Goal: Information Seeking & Learning: Learn about a topic

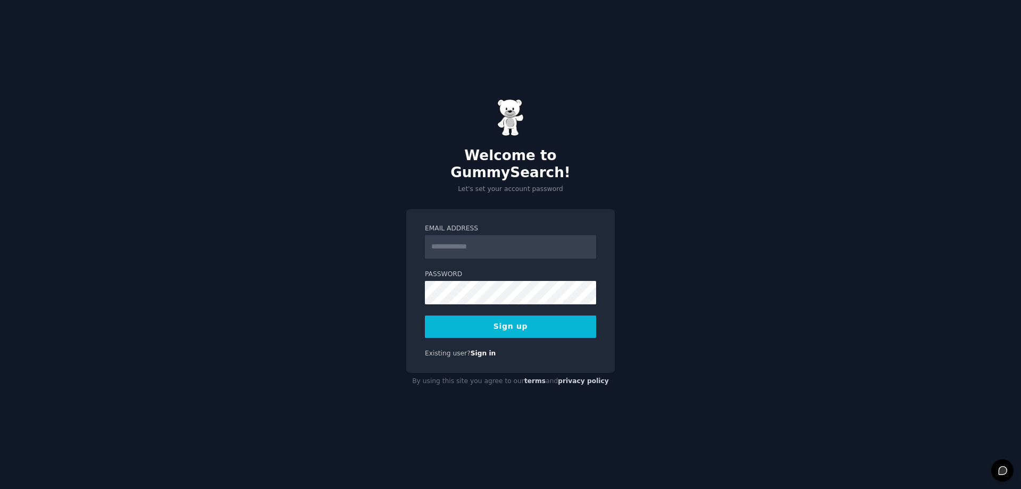
click at [459, 245] on input "Email Address" at bounding box center [510, 246] width 171 height 23
type input "**********"
click at [441, 316] on button "Sign up" at bounding box center [510, 326] width 171 height 22
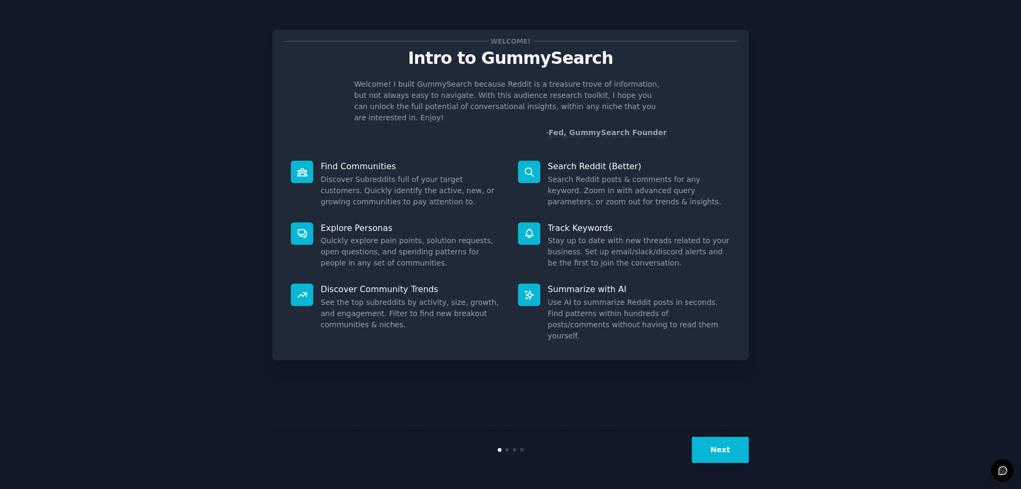
click at [698, 455] on button "Next" at bounding box center [720, 450] width 57 height 26
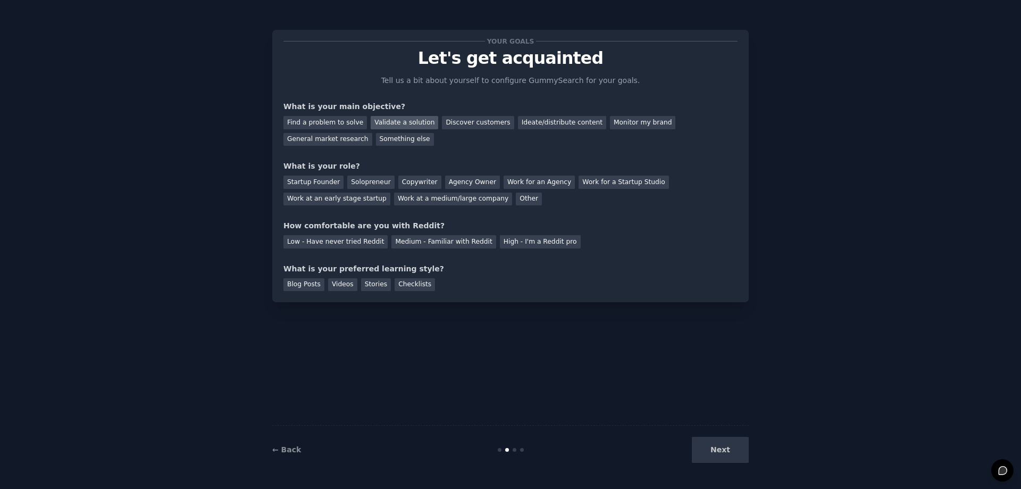
click at [371, 122] on div "Validate a solution" at bounding box center [405, 122] width 68 height 13
click at [536, 121] on div "Ideate/distribute content" at bounding box center [562, 122] width 88 height 13
click at [398, 122] on div "Validate a solution" at bounding box center [405, 122] width 68 height 13
click at [299, 183] on div "Startup Founder" at bounding box center [313, 181] width 60 height 13
click at [379, 180] on div "Solopreneur" at bounding box center [370, 181] width 47 height 13
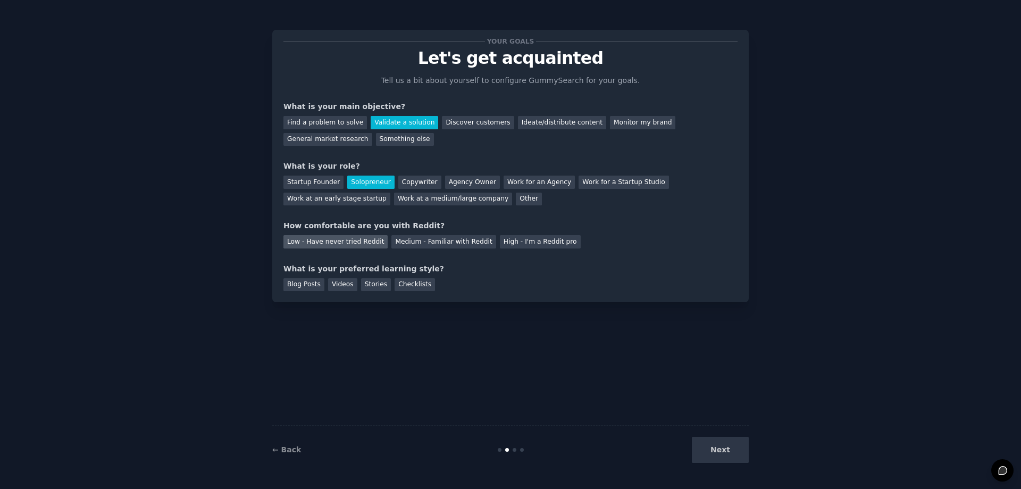
click at [338, 244] on div "Low - Have never tried Reddit" at bounding box center [335, 241] width 104 height 13
click at [294, 283] on div "Blog Posts" at bounding box center [303, 284] width 41 height 13
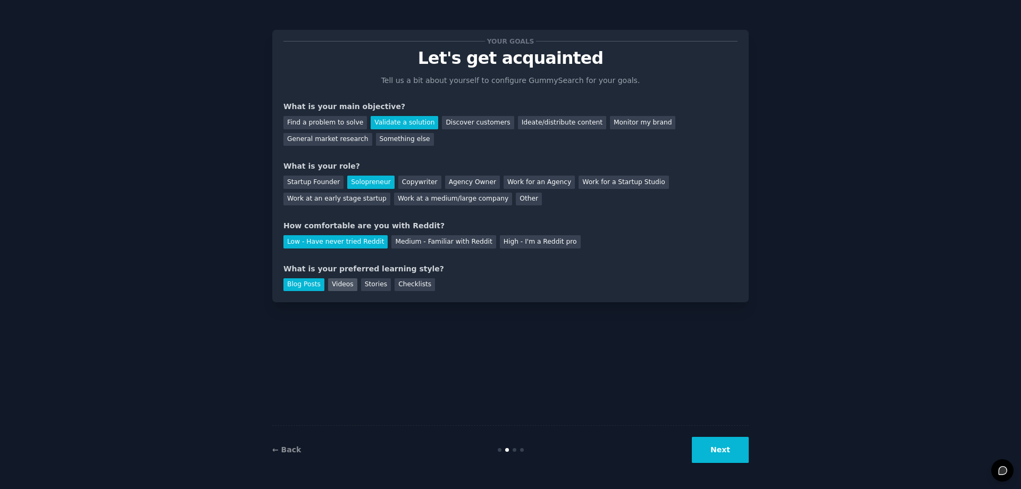
click at [328, 280] on div "Videos" at bounding box center [342, 284] width 29 height 13
click at [312, 282] on div "Blog Posts" at bounding box center [303, 284] width 41 height 13
click at [328, 282] on div "Videos" at bounding box center [342, 284] width 29 height 13
click at [724, 440] on button "Next" at bounding box center [720, 450] width 57 height 26
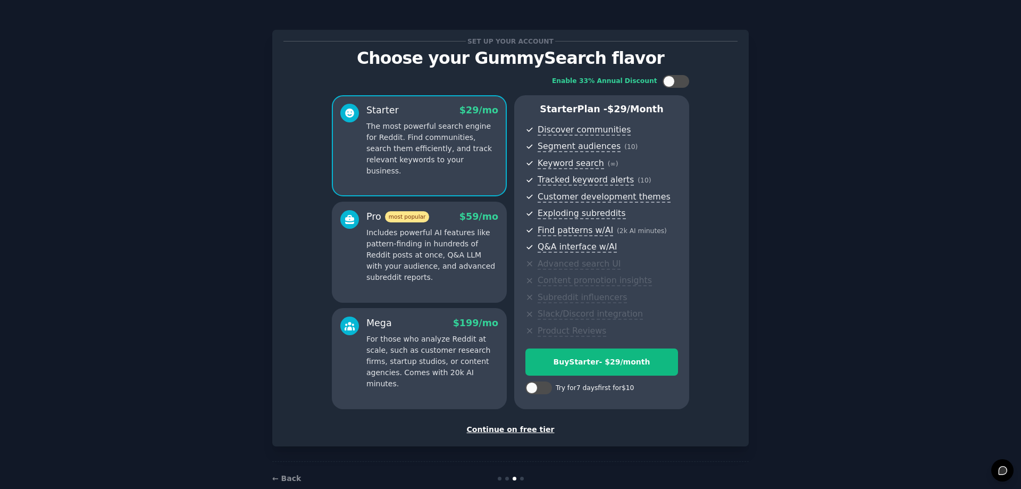
click at [533, 426] on div "Continue on free tier" at bounding box center [510, 429] width 454 height 11
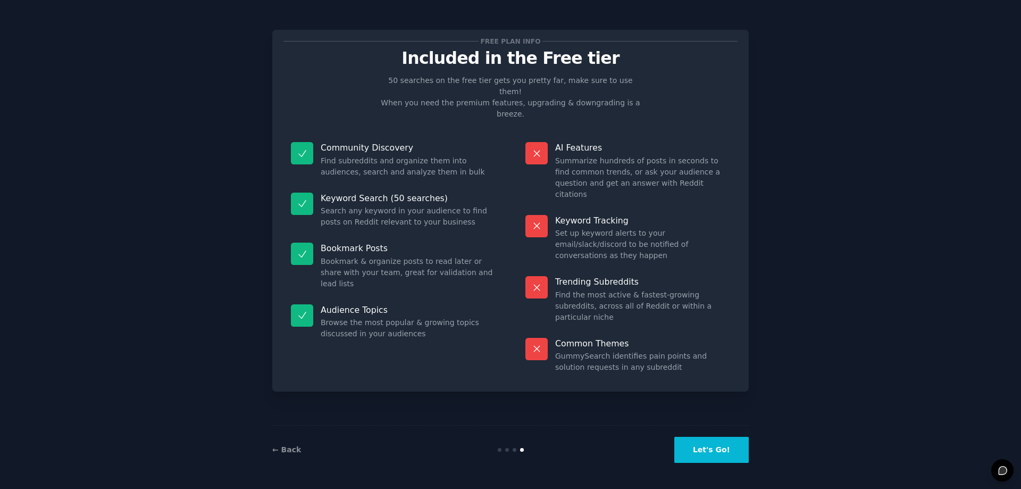
click at [692, 440] on button "Let's Go!" at bounding box center [711, 450] width 74 height 26
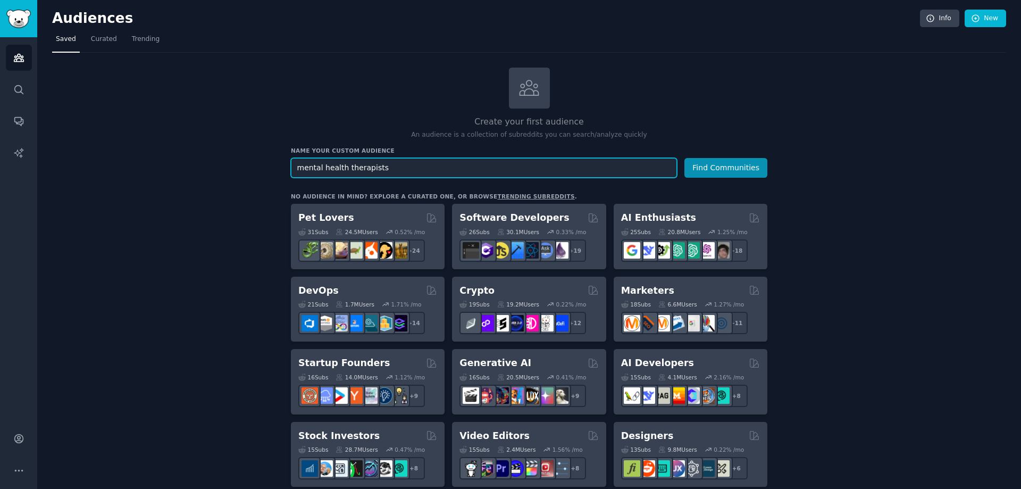
type input "mental health therapists"
click at [684, 158] on button "Find Communities" at bounding box center [725, 168] width 83 height 20
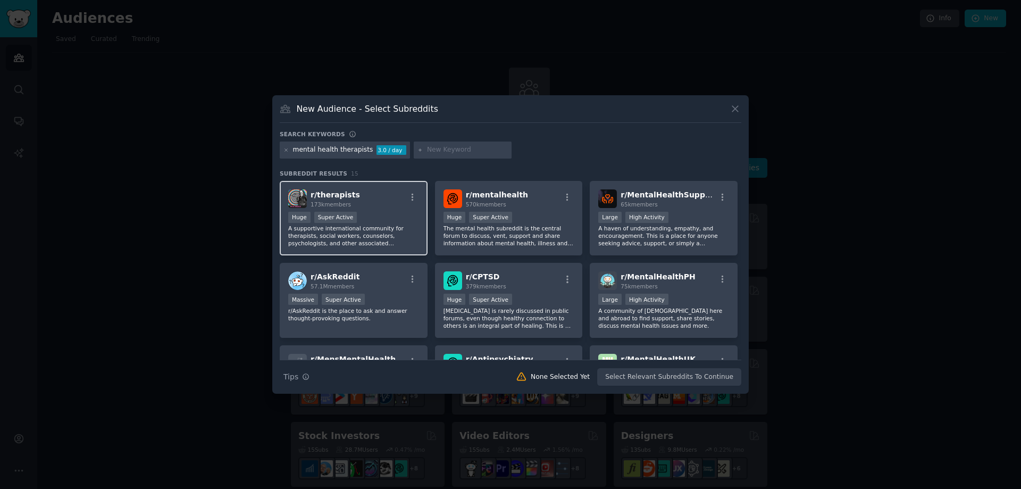
click at [402, 223] on div "Huge Super Active" at bounding box center [353, 218] width 131 height 13
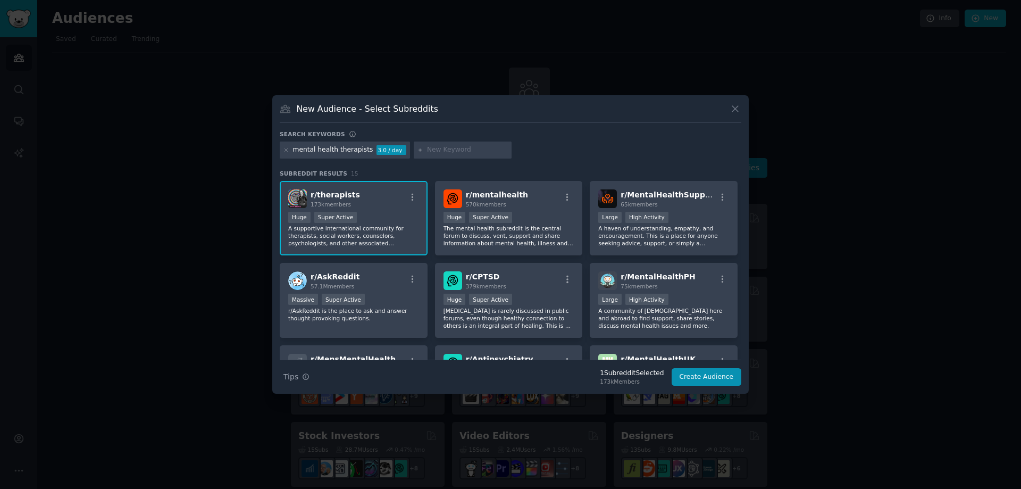
drag, startPoint x: 402, startPoint y: 223, endPoint x: 134, endPoint y: 218, distance: 268.1
click at [134, 218] on div at bounding box center [510, 244] width 1021 height 489
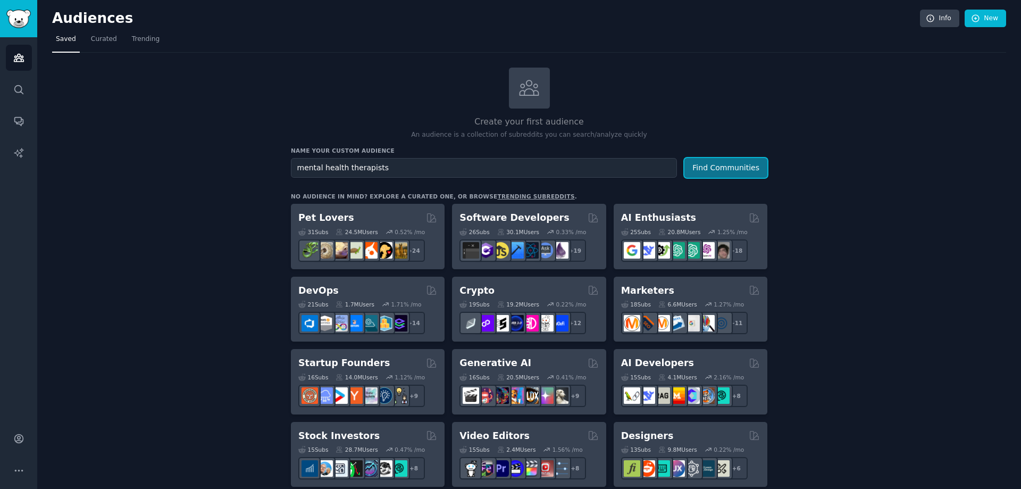
click at [756, 162] on button "Find Communities" at bounding box center [725, 168] width 83 height 20
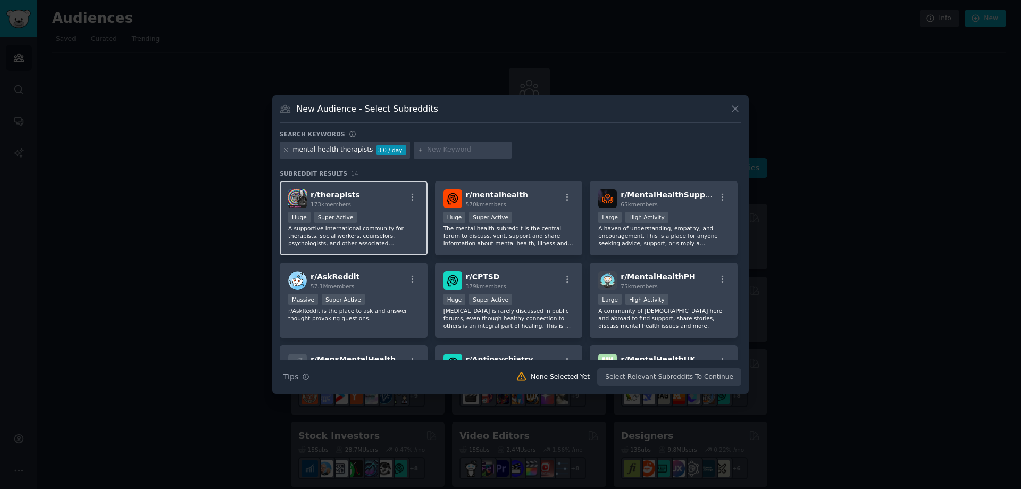
click at [417, 190] on div "r/ therapists 173k members" at bounding box center [353, 198] width 131 height 19
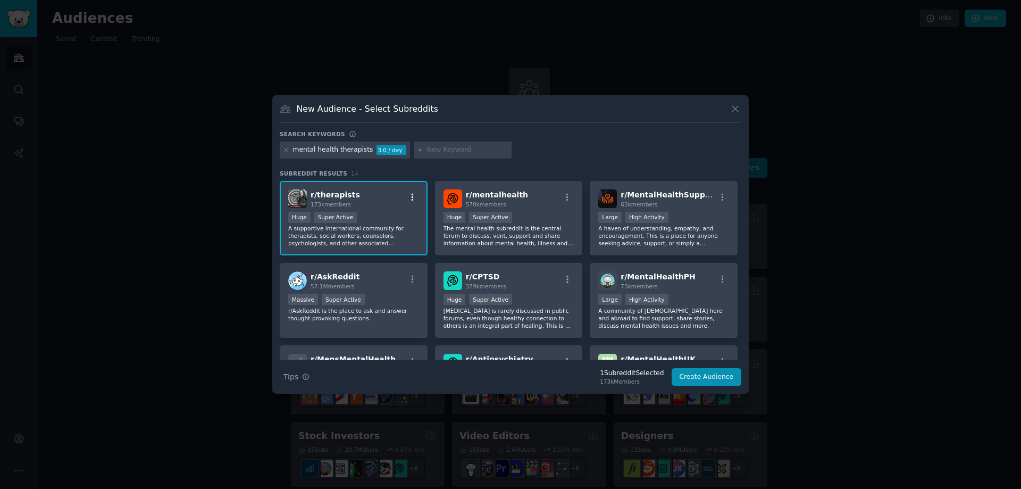
click at [414, 193] on icon "button" at bounding box center [413, 198] width 10 height 10
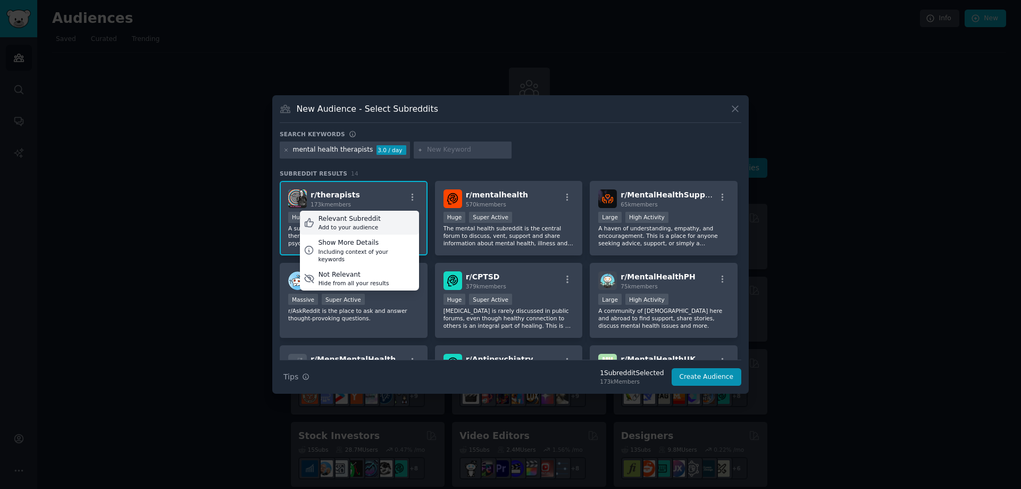
click at [394, 215] on div "Relevant Subreddit Add to your audience" at bounding box center [359, 223] width 119 height 24
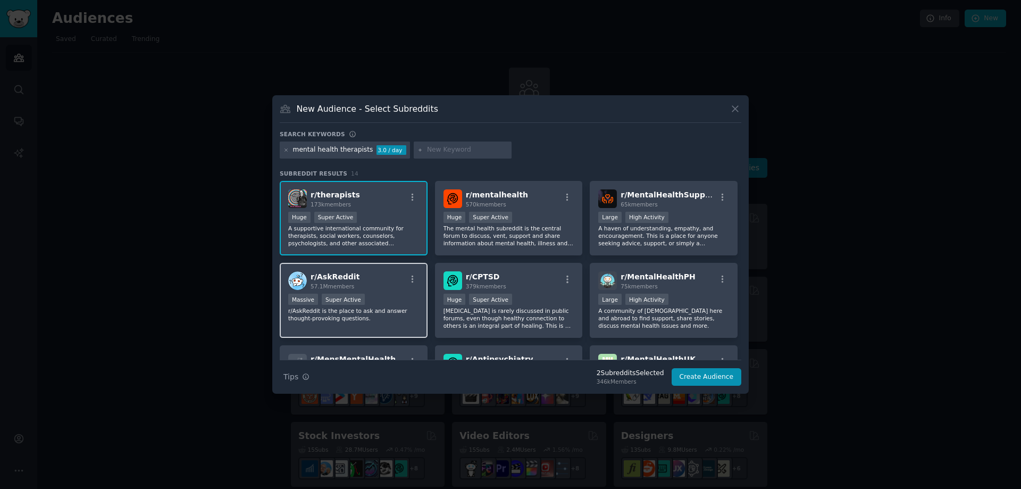
click at [416, 270] on div "r/ AskReddit 57.1M members Massive Super Active r/AskReddit is the place to ask…" at bounding box center [354, 300] width 148 height 75
click at [412, 277] on icon "button" at bounding box center [413, 278] width 2 height 7
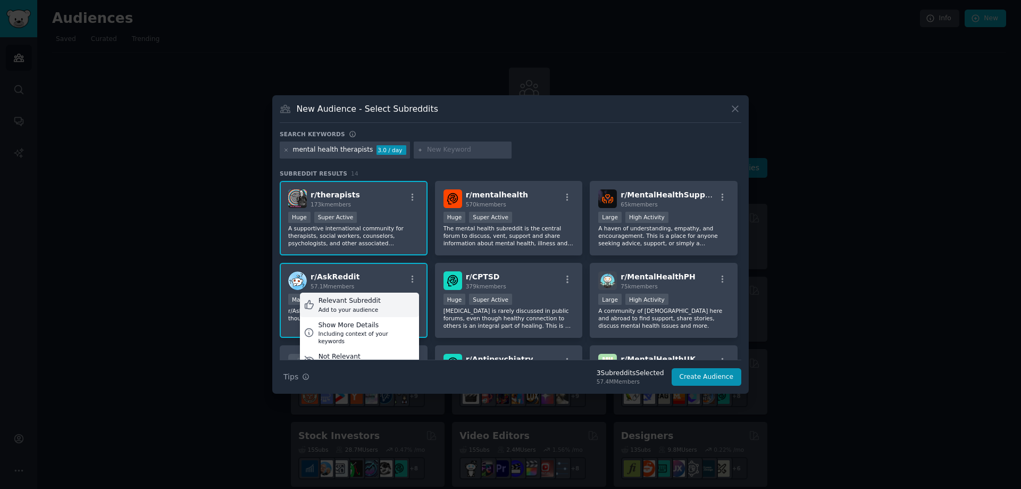
click at [400, 303] on div "Relevant Subreddit Add to your audience" at bounding box center [359, 304] width 119 height 24
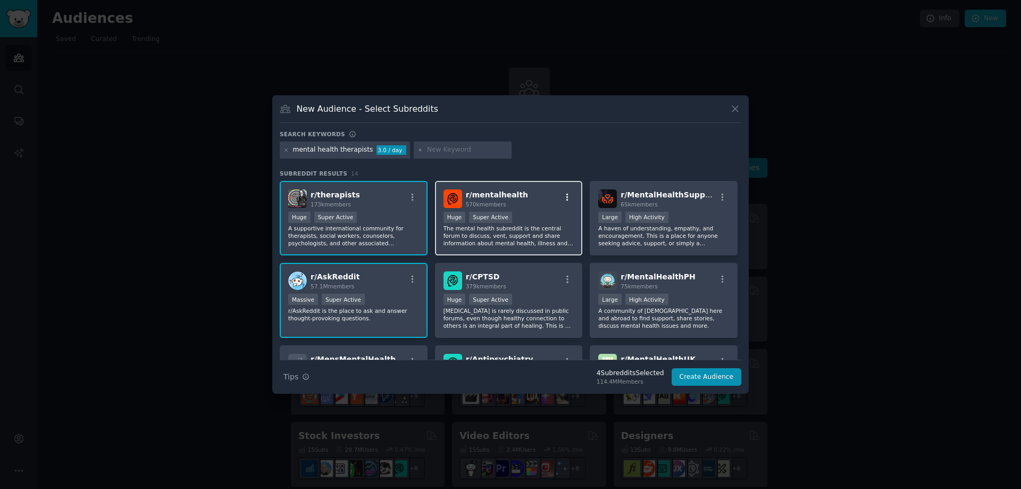
click at [561, 195] on button "button" at bounding box center [567, 198] width 13 height 10
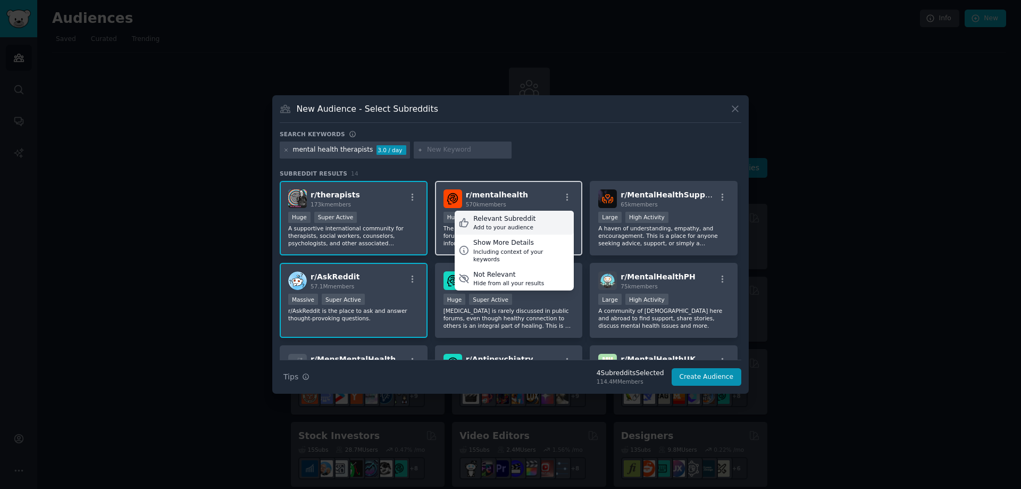
click at [550, 221] on div "Relevant Subreddit Add to your audience" at bounding box center [514, 223] width 119 height 24
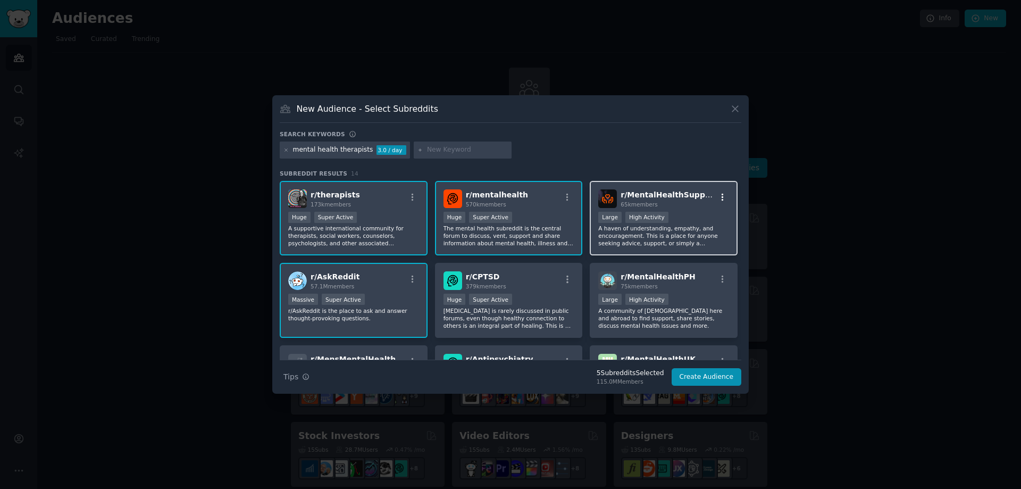
click at [722, 194] on icon "button" at bounding box center [723, 196] width 2 height 7
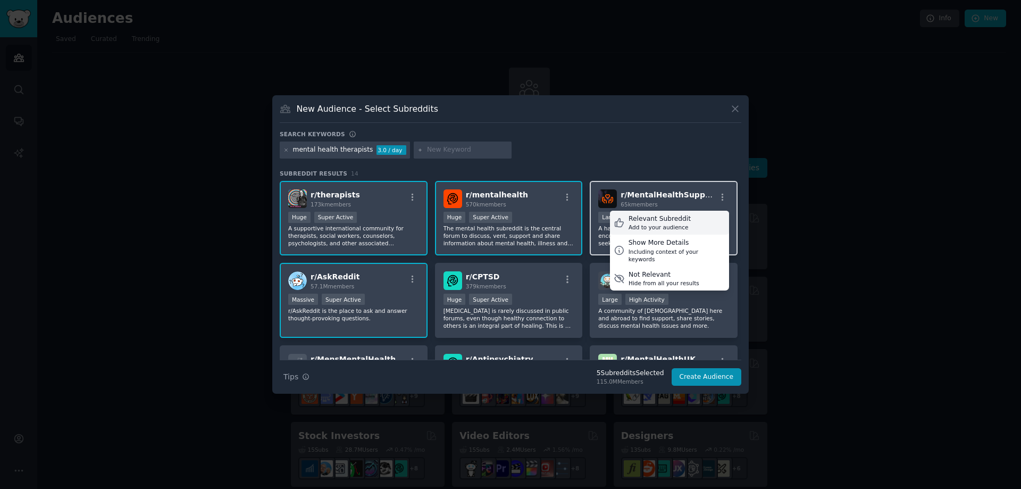
click at [688, 221] on div "Relevant Subreddit Add to your audience" at bounding box center [669, 223] width 119 height 24
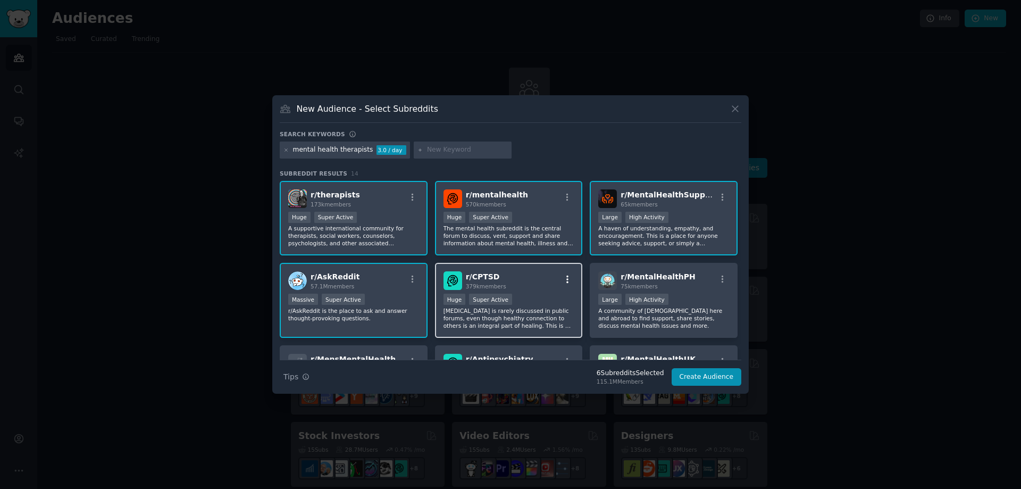
click at [566, 279] on icon "button" at bounding box center [567, 278] width 2 height 7
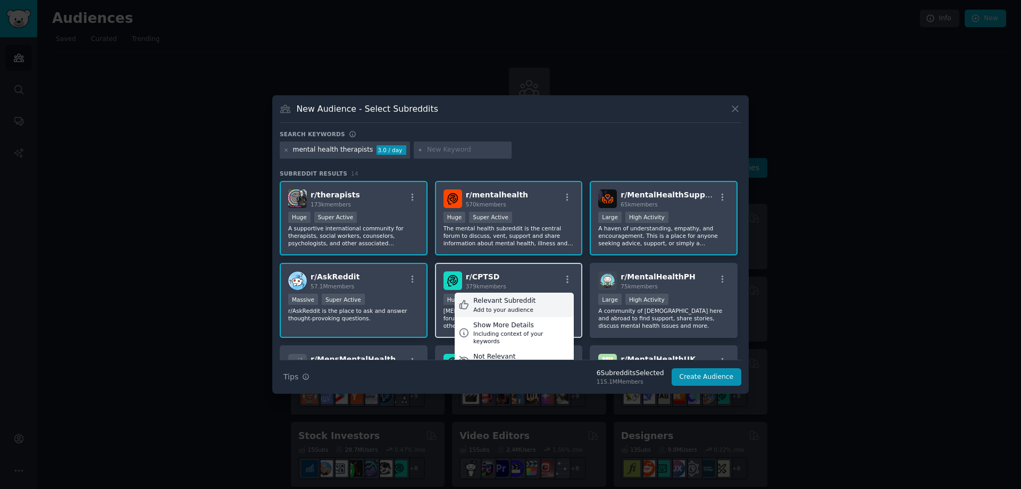
click at [547, 304] on div "Relevant Subreddit Add to your audience" at bounding box center [514, 304] width 119 height 24
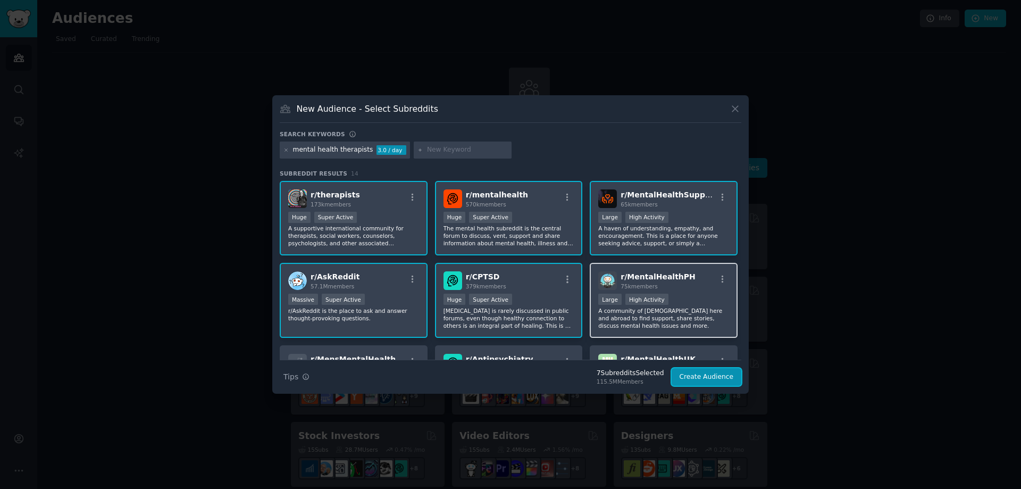
drag, startPoint x: 718, startPoint y: 372, endPoint x: 719, endPoint y: 272, distance: 99.5
click at [714, 274] on div "Search keywords mental health therapists 3.0 / day Subreddit Results 14 r/ ther…" at bounding box center [511, 258] width 462 height 256
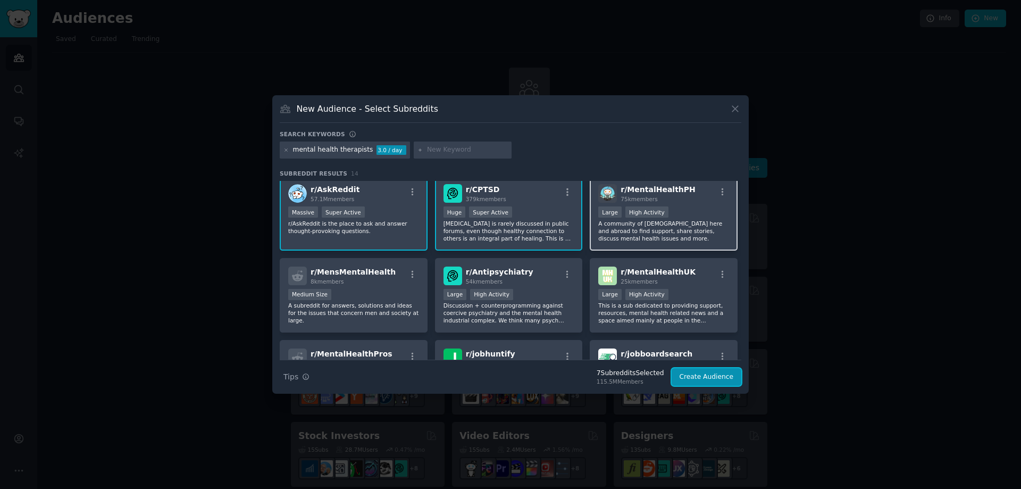
scroll to position [106, 0]
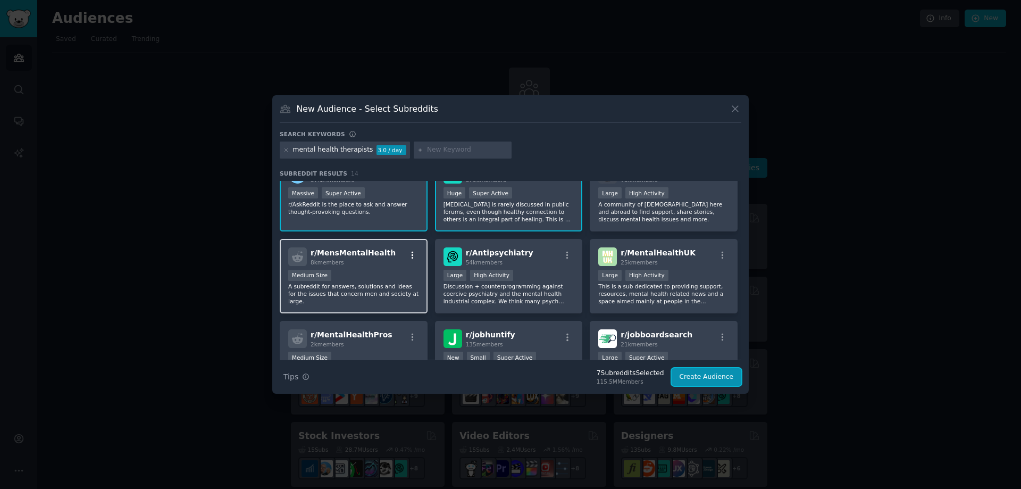
click at [415, 255] on icon "button" at bounding box center [413, 255] width 10 height 10
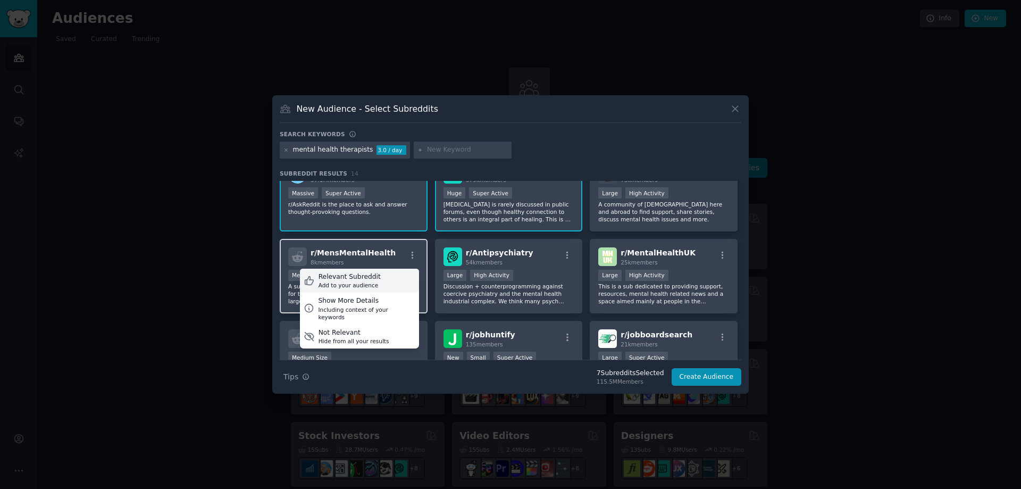
click at [385, 289] on div "Relevant Subreddit Add to your audience" at bounding box center [359, 281] width 119 height 24
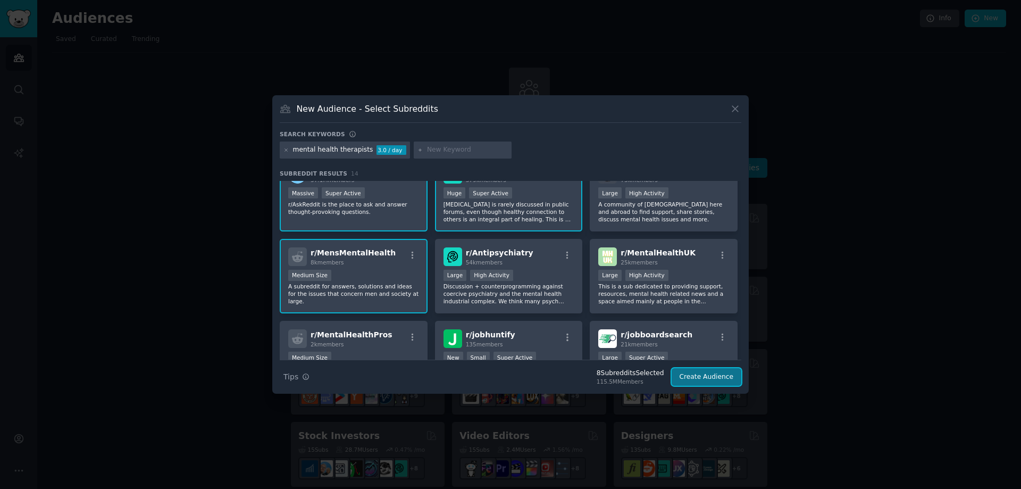
click at [740, 374] on button "Create Audience" at bounding box center [707, 377] width 70 height 18
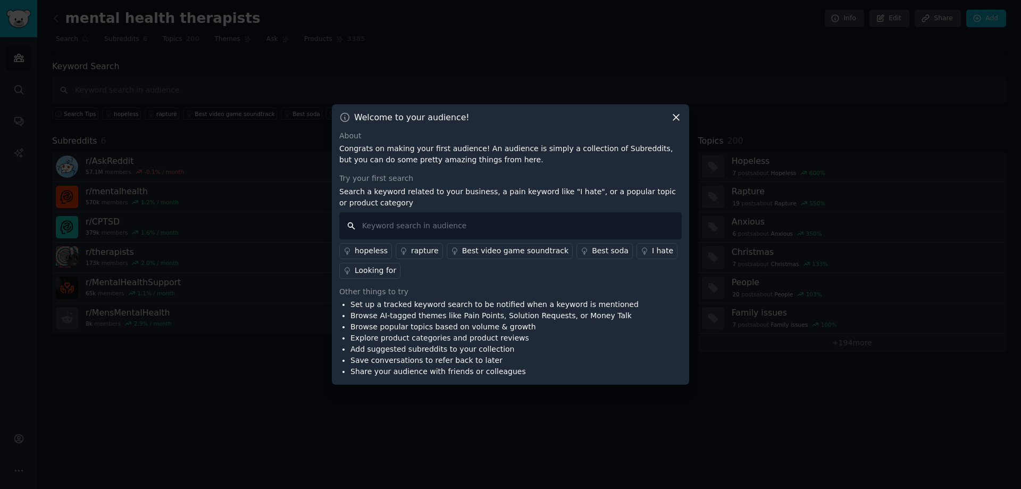
click at [499, 232] on input "text" at bounding box center [510, 225] width 342 height 27
type input "career"
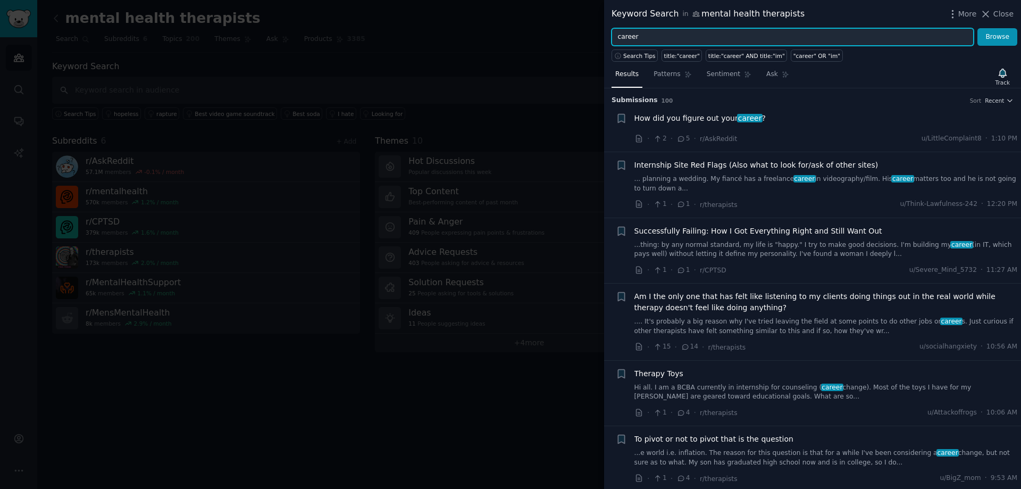
click at [753, 36] on input "career" at bounding box center [793, 37] width 362 height 18
type input "career anxiety"
click at [977, 28] on button "Browse" at bounding box center [997, 37] width 40 height 18
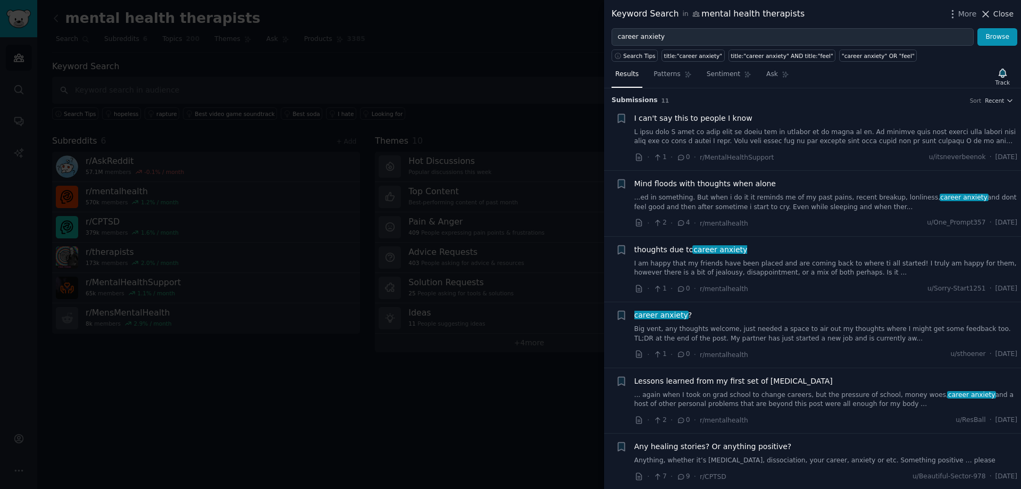
click at [1010, 17] on span "Close" at bounding box center [1003, 14] width 20 height 11
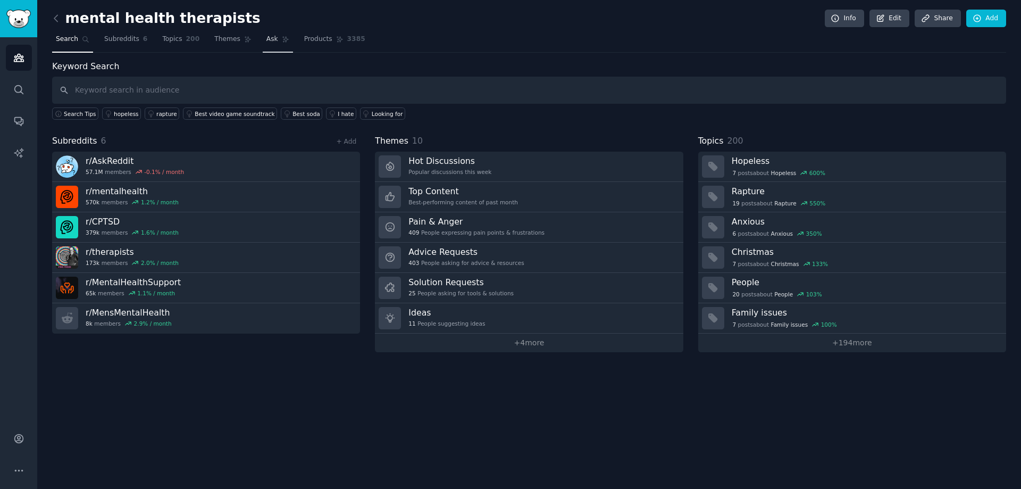
click at [263, 36] on link "Ask" at bounding box center [278, 42] width 30 height 22
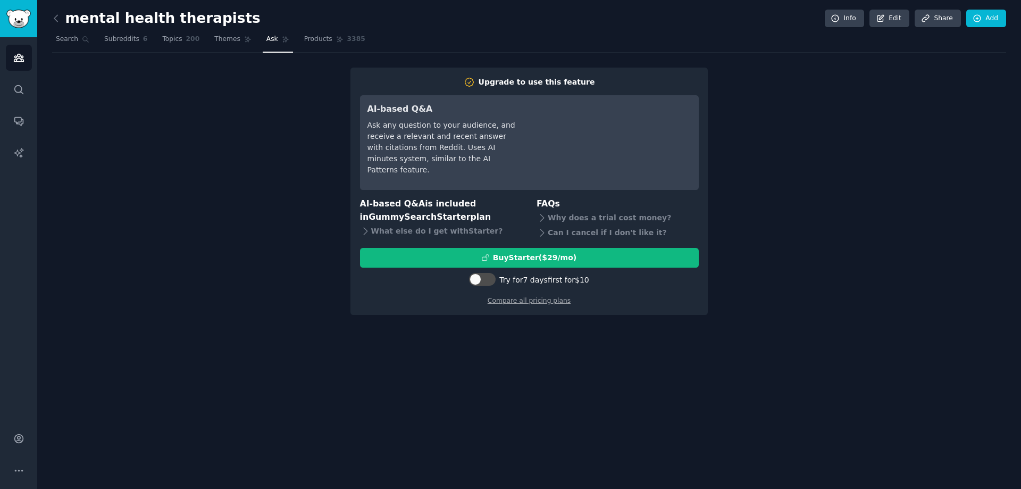
click at [303, 172] on div "Upgrade to use this feature AI-based Q&A Ask any question to your audience, and…" at bounding box center [529, 192] width 954 height 248
click at [173, 51] on link "Topics 200" at bounding box center [180, 42] width 45 height 22
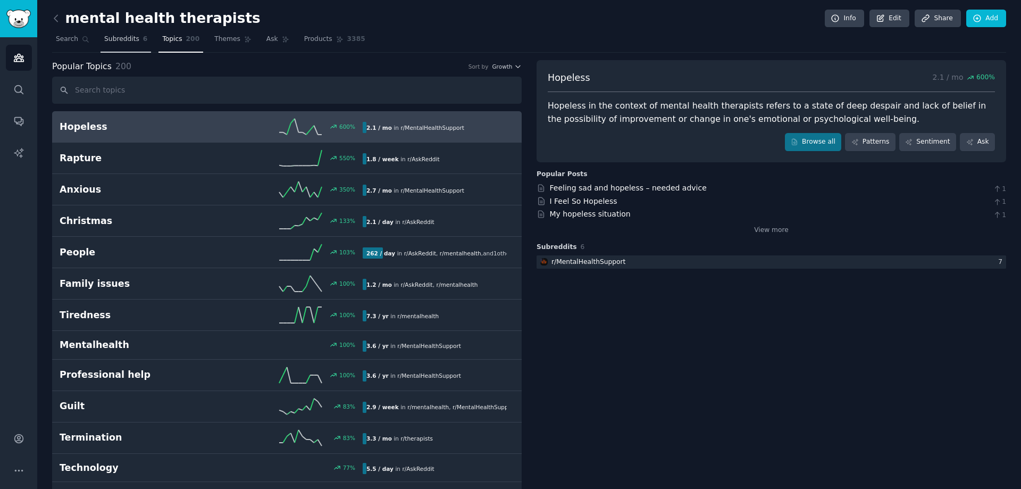
click at [128, 34] on link "Subreddits 6" at bounding box center [126, 42] width 51 height 22
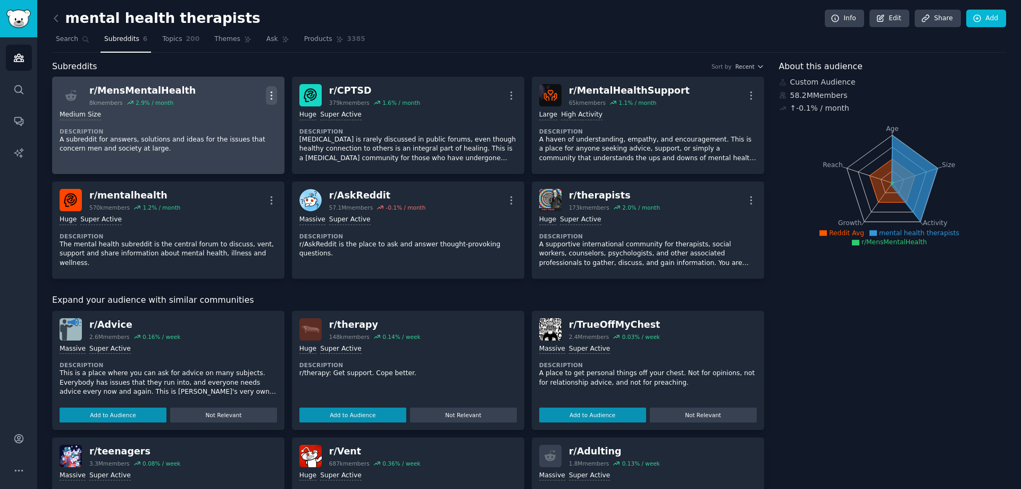
click at [269, 91] on icon "button" at bounding box center [271, 95] width 11 height 11
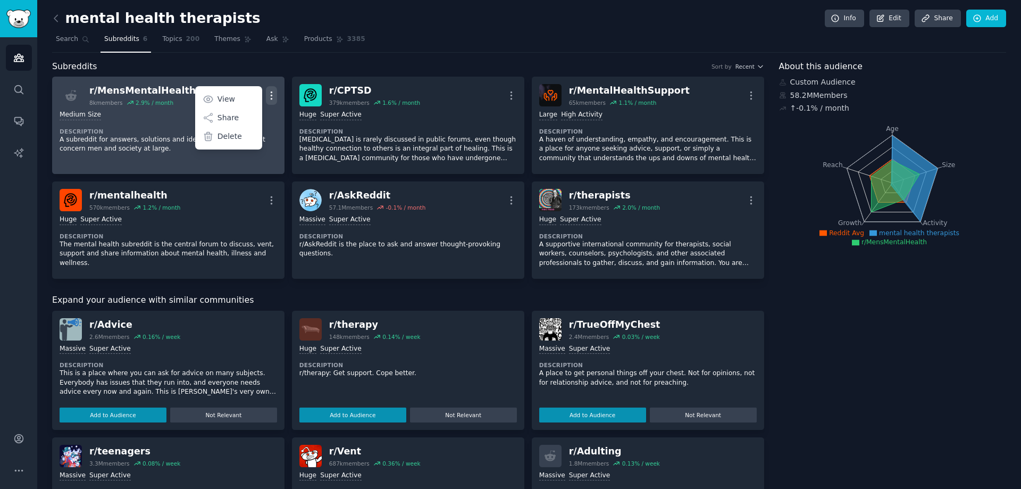
click at [140, 94] on div "r/ MensMentalHealth" at bounding box center [142, 90] width 106 height 13
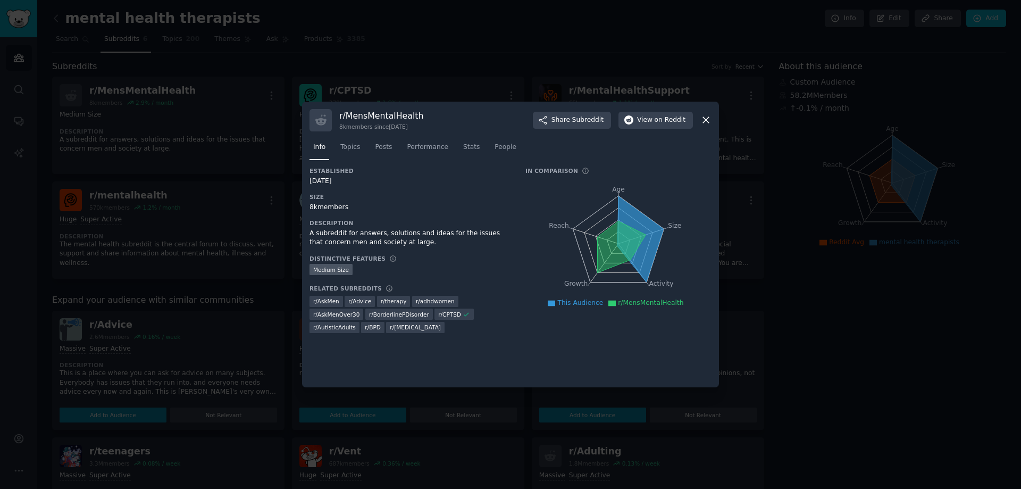
drag, startPoint x: 433, startPoint y: 116, endPoint x: 422, endPoint y: 115, distance: 11.2
click at [422, 115] on div "r/ MensMentalHealth 8k members since [DATE] Share Subreddit View on Reddit" at bounding box center [511, 120] width 402 height 22
click at [389, 147] on link "Posts" at bounding box center [383, 150] width 24 height 22
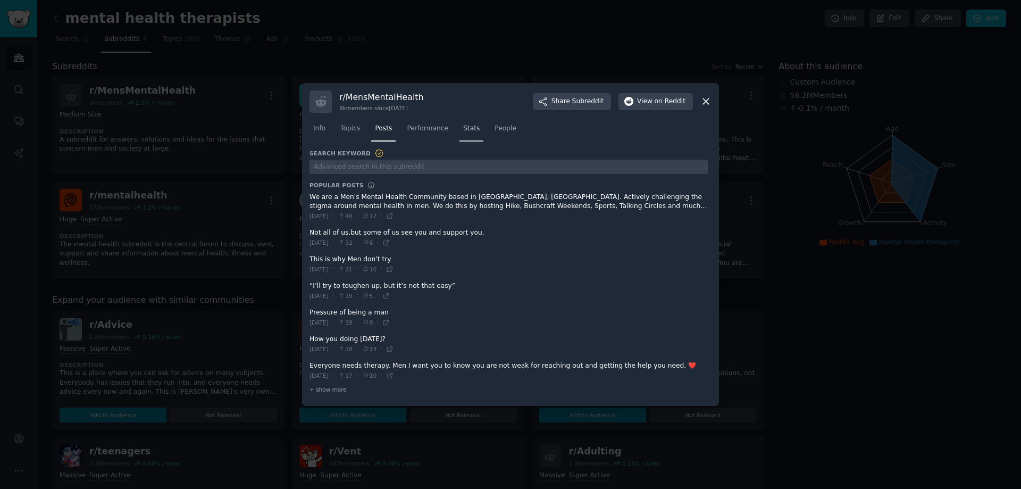
click at [463, 128] on span "Stats" at bounding box center [471, 129] width 16 height 10
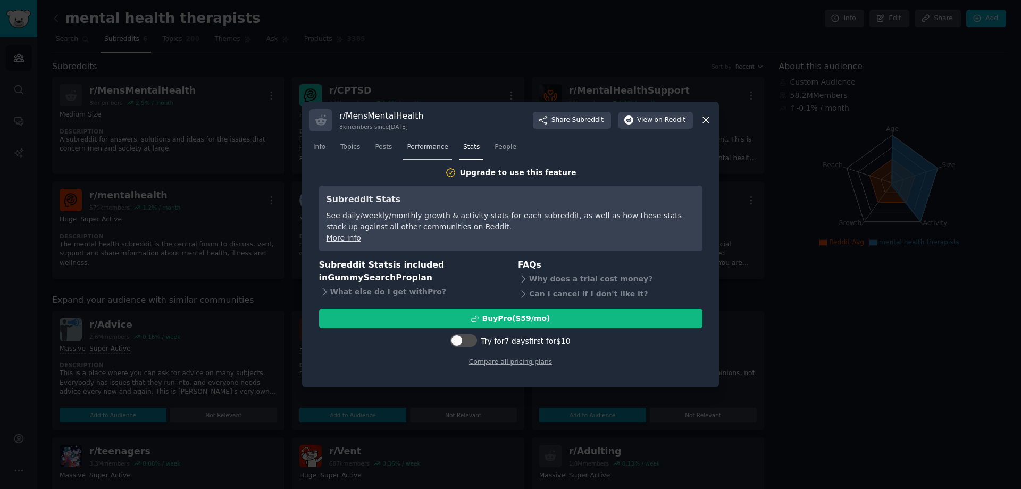
click at [425, 139] on link "Performance" at bounding box center [427, 150] width 49 height 22
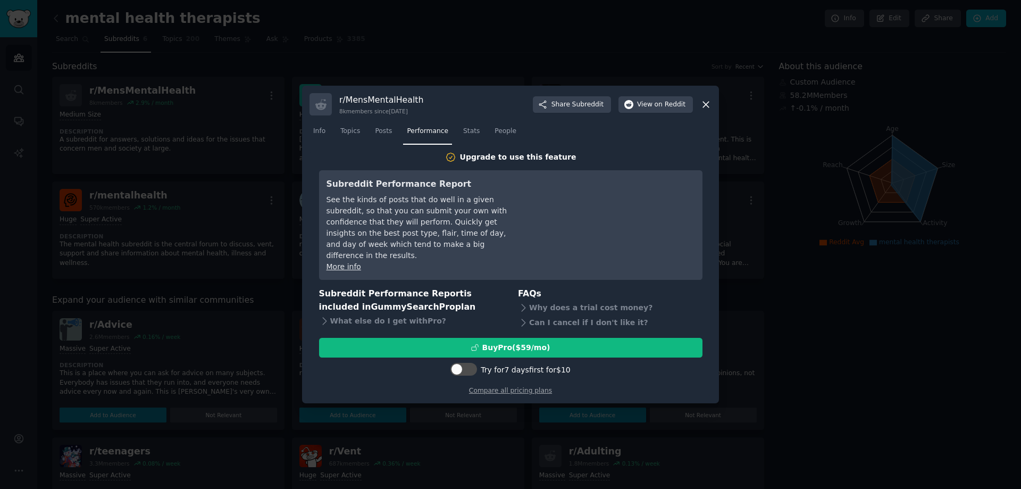
click at [368, 140] on nav "Info Topics Posts Performance Stats People" at bounding box center [511, 134] width 402 height 22
click at [375, 136] on span "Posts" at bounding box center [383, 132] width 17 height 10
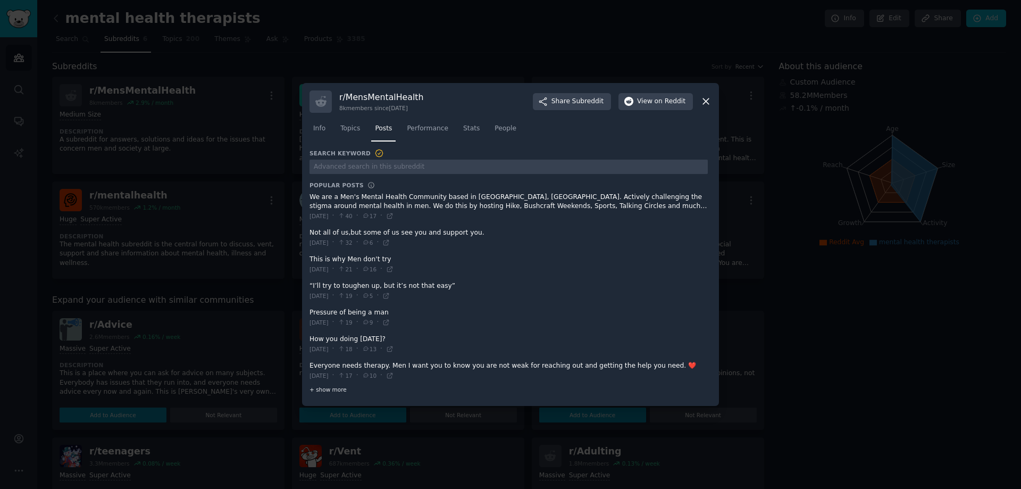
click at [323, 388] on span "+ show more" at bounding box center [328, 389] width 37 height 7
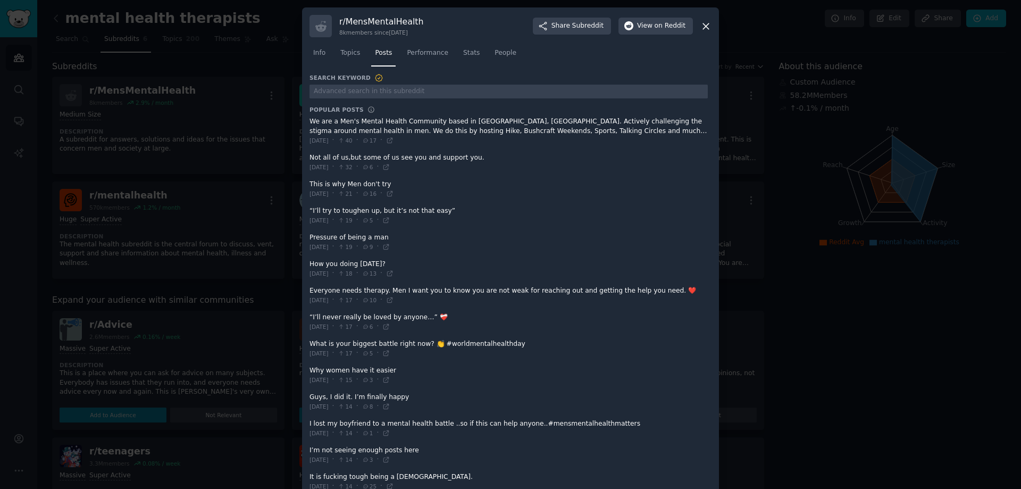
click at [795, 99] on div at bounding box center [510, 244] width 1021 height 489
